Goal: Information Seeking & Learning: Learn about a topic

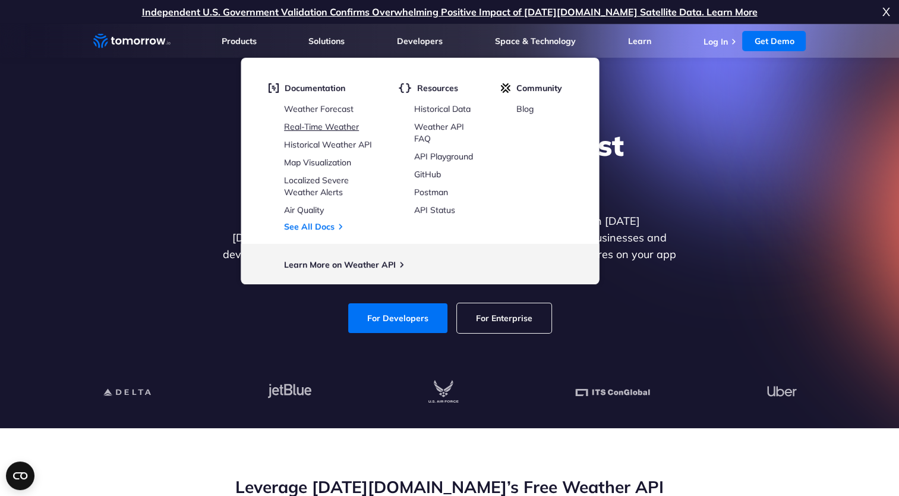
click at [306, 127] on link "Real-Time Weather" at bounding box center [321, 126] width 75 height 11
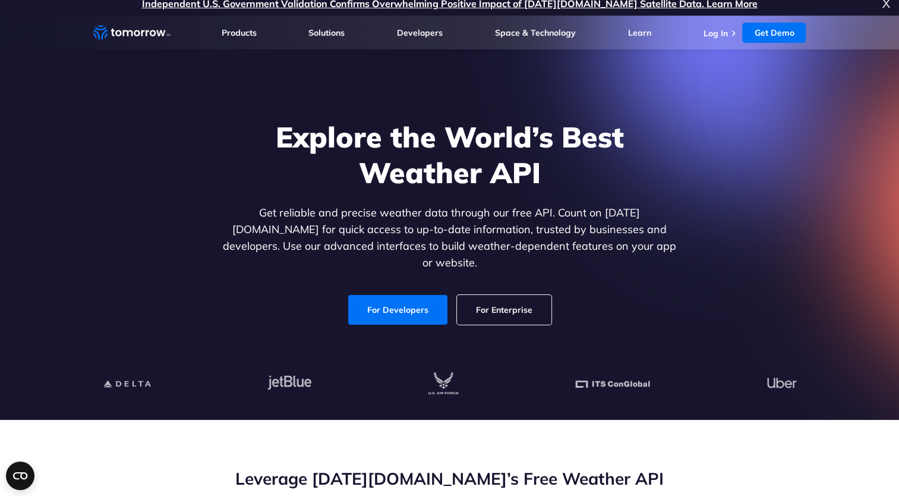
scroll to position [9, 0]
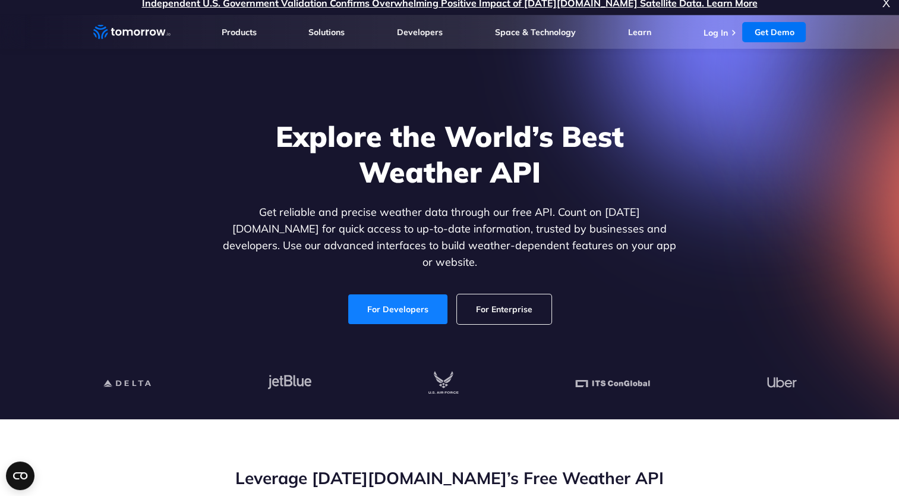
click at [357, 299] on link "For Developers" at bounding box center [397, 309] width 99 height 30
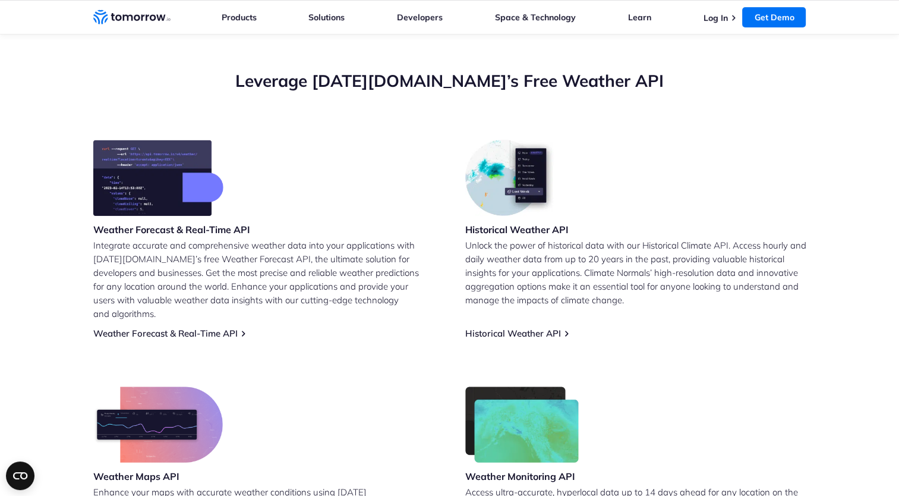
scroll to position [406, 0]
click at [137, 327] on link "Weather Forecast & Real-Time API" at bounding box center [165, 332] width 144 height 11
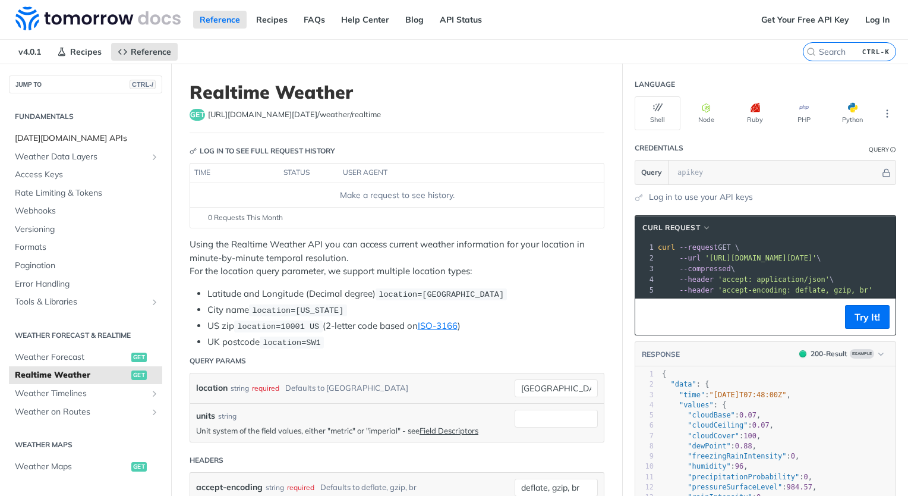
click at [18, 138] on span "Tomorrow.io APIs" at bounding box center [87, 139] width 144 height 12
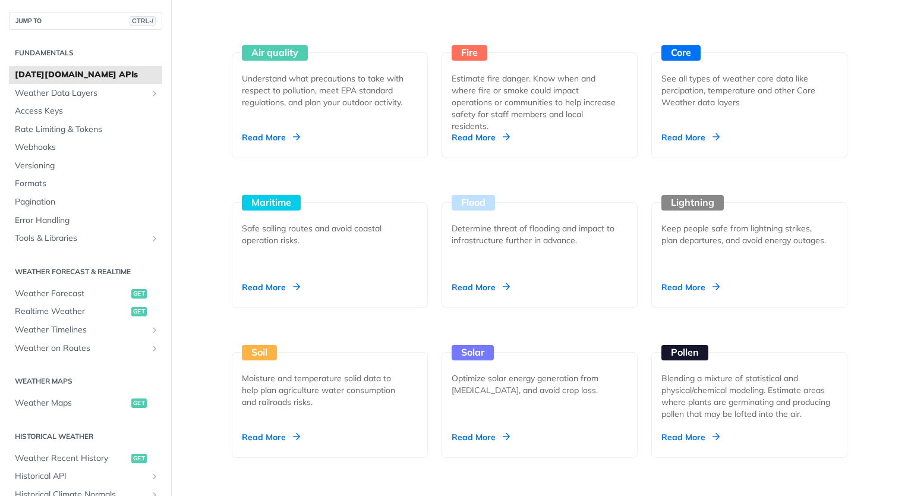
scroll to position [1134, 0]
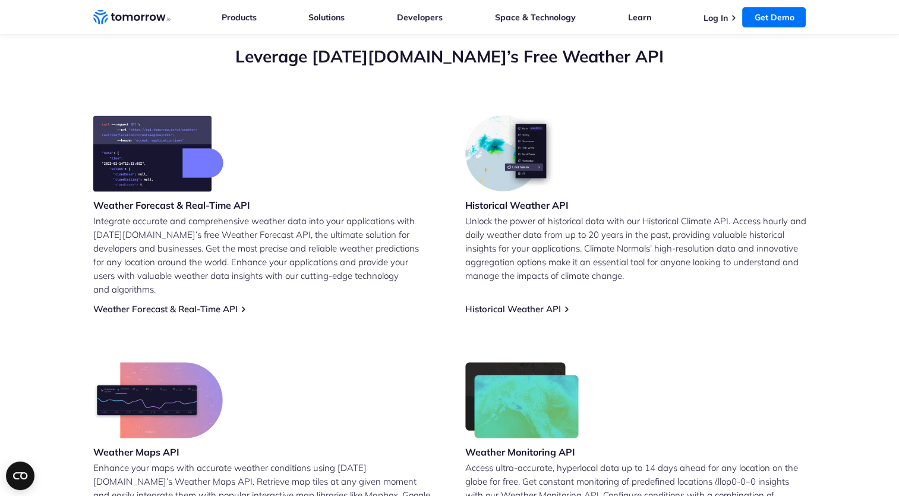
click at [207, 303] on link "Weather Forecast & Real-Time API" at bounding box center [165, 308] width 144 height 11
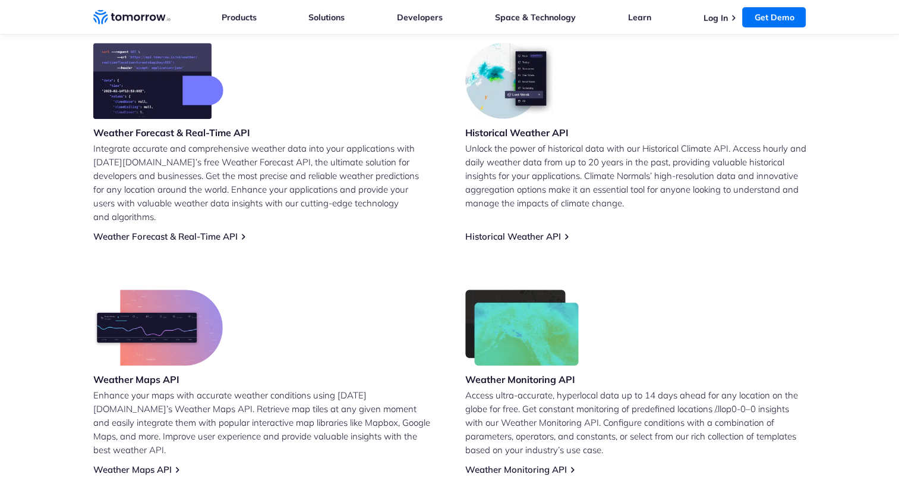
scroll to position [502, 0]
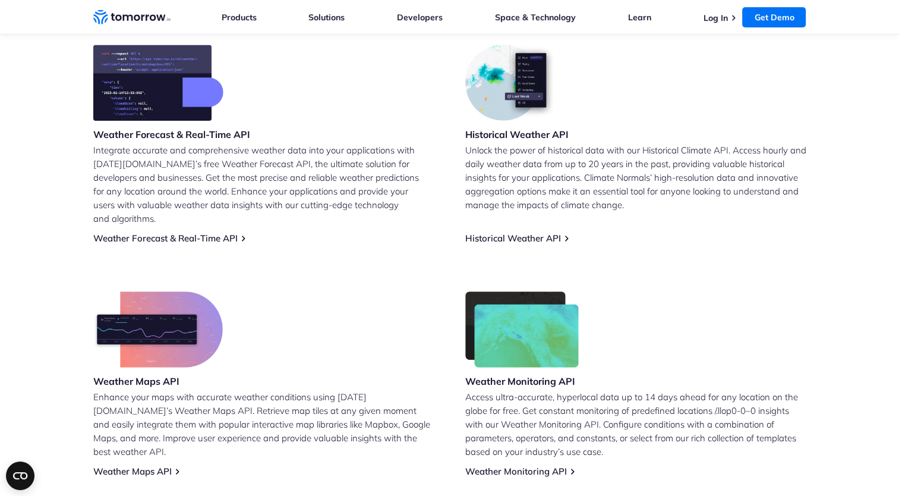
click at [216, 232] on link "Weather Forecast & Real-Time API" at bounding box center [165, 237] width 144 height 11
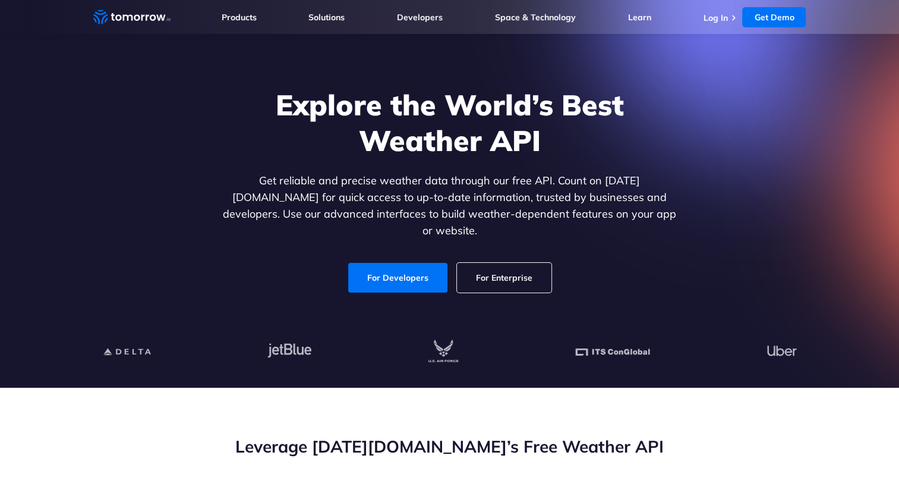
scroll to position [40, 0]
click at [756, 14] on link "Get Demo" at bounding box center [774, 17] width 64 height 20
